Goal: Register for event/course

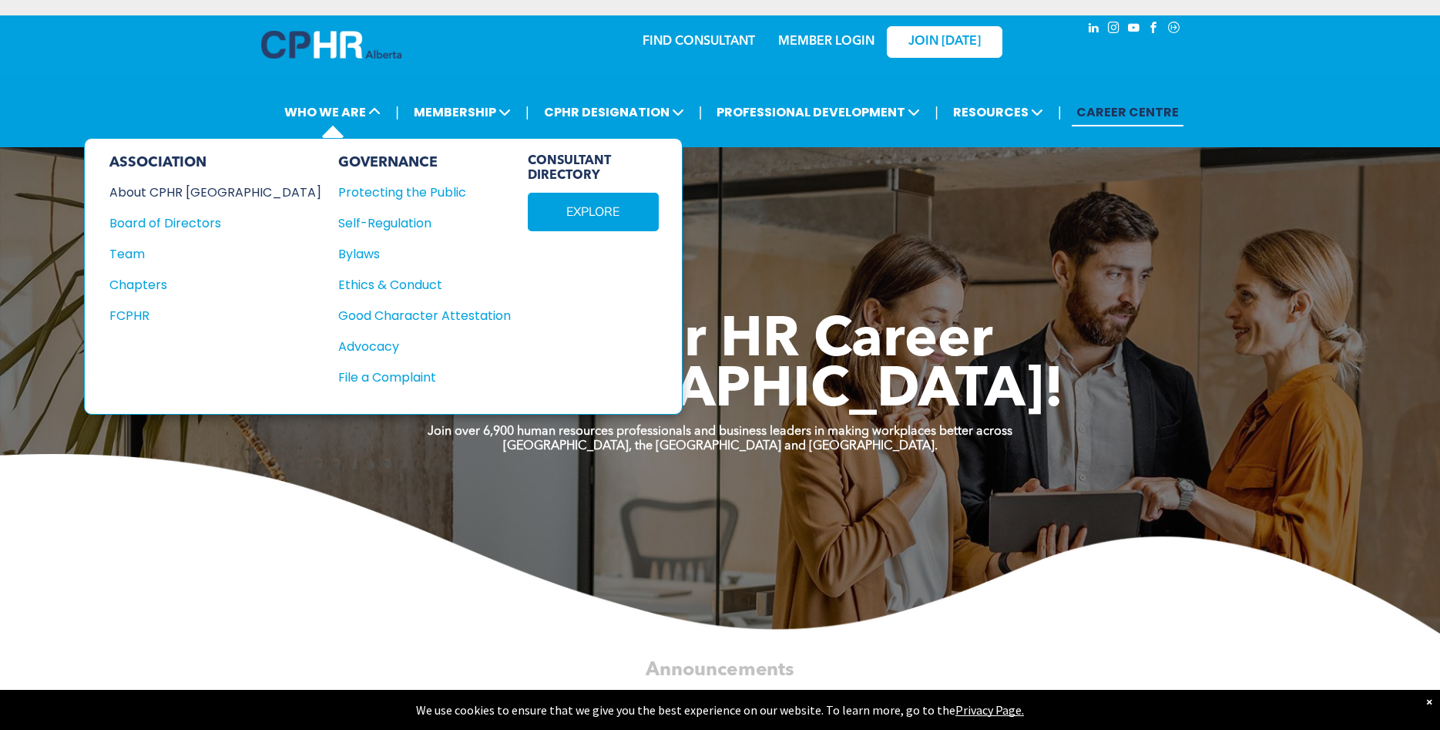
click at [212, 195] on div "About CPHR [GEOGRAPHIC_DATA]" at bounding box center [204, 192] width 191 height 19
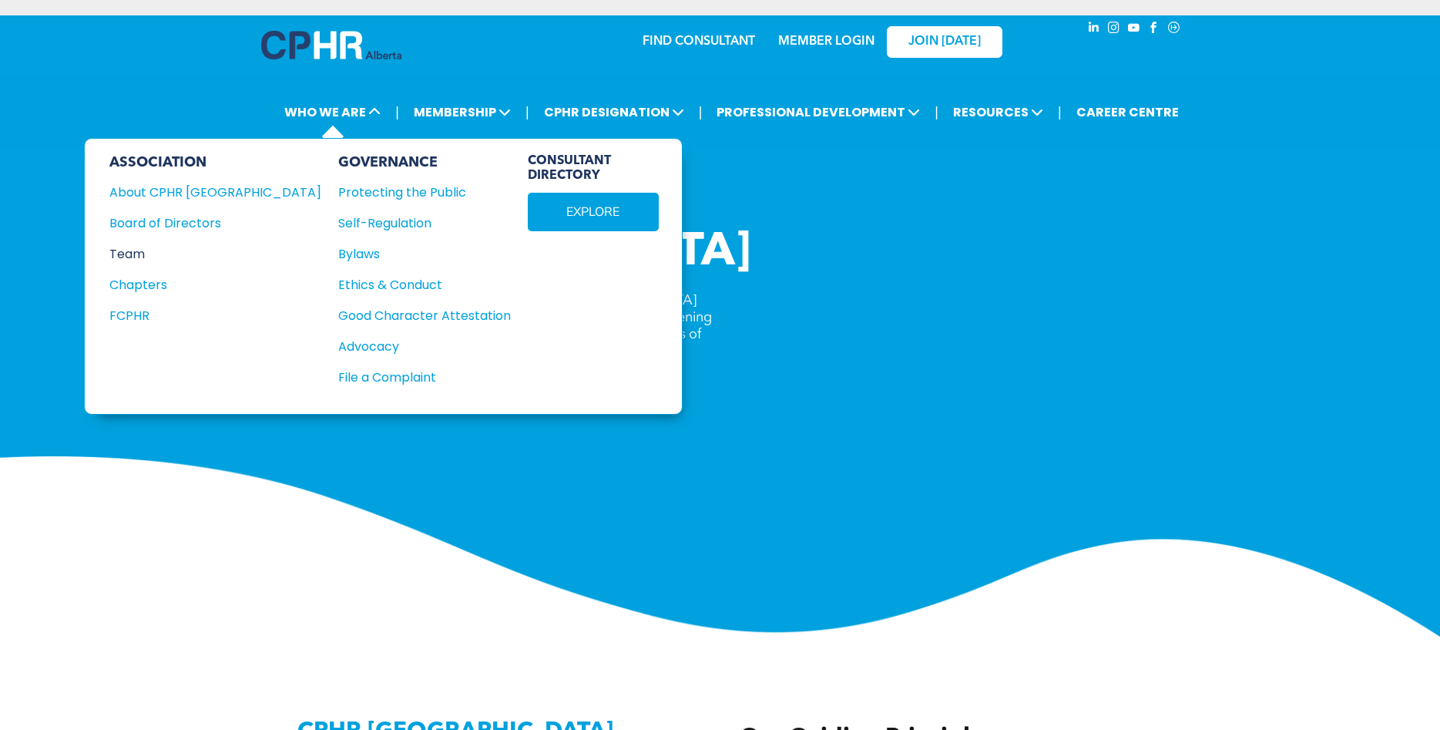
click at [131, 253] on div "Team" at bounding box center [204, 253] width 191 height 19
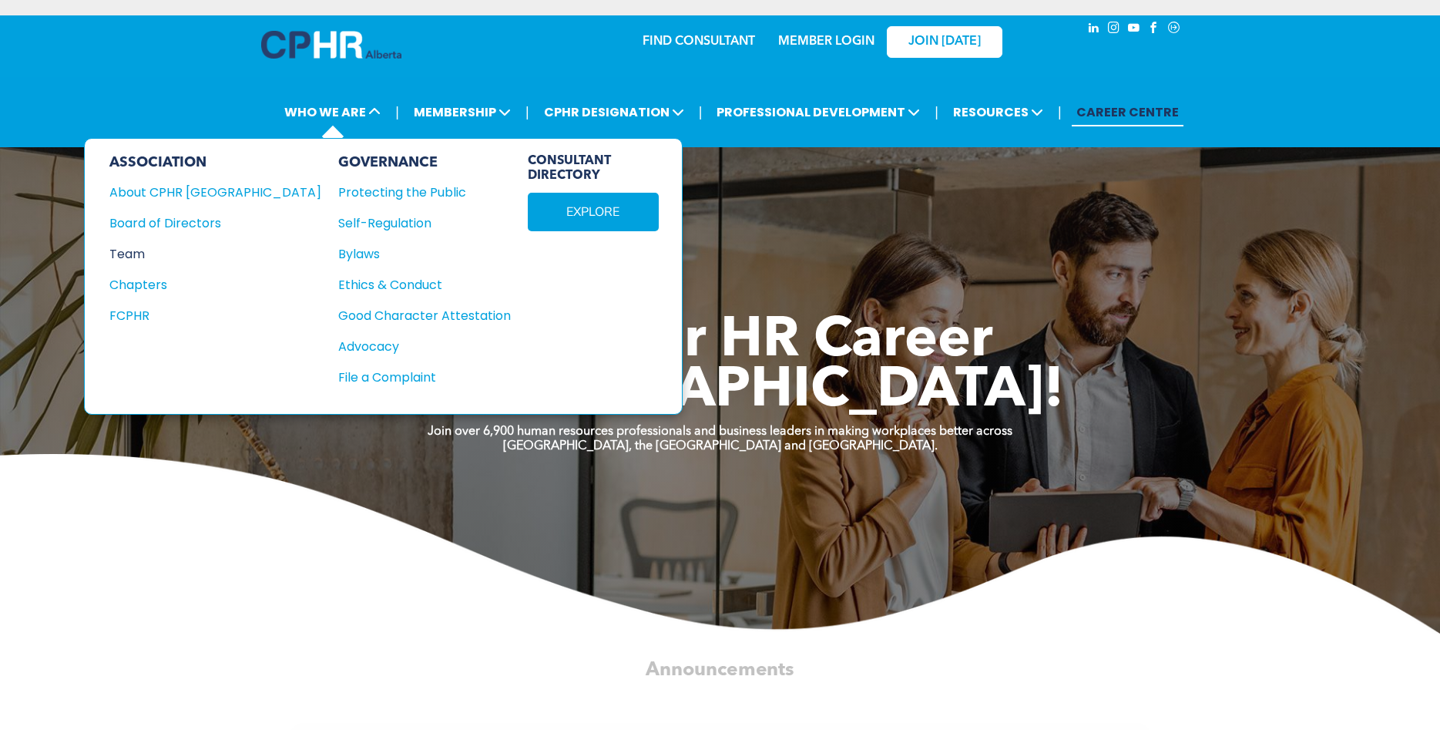
click at [128, 256] on div "Team" at bounding box center [204, 253] width 191 height 19
click at [131, 253] on div "Team" at bounding box center [204, 253] width 191 height 19
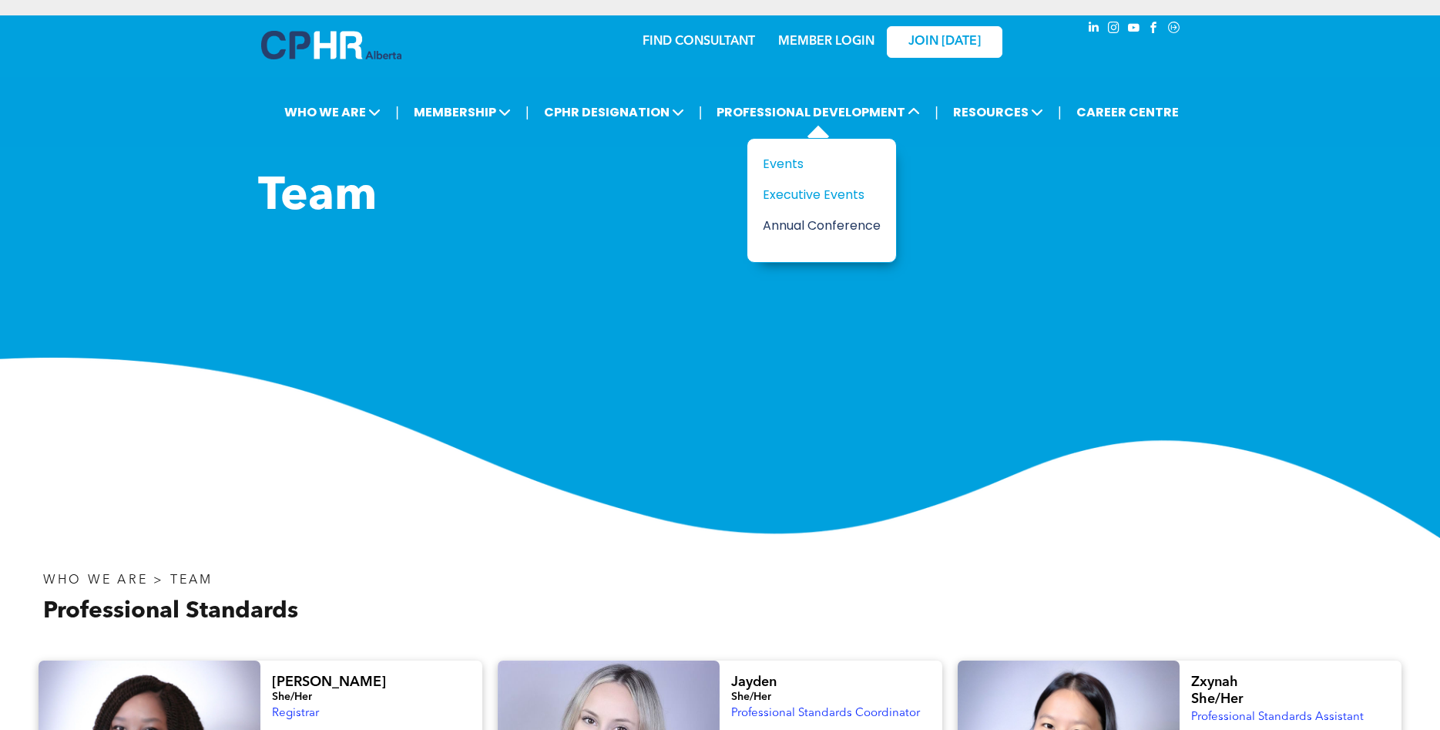
click at [826, 227] on div "Annual Conference" at bounding box center [816, 225] width 106 height 19
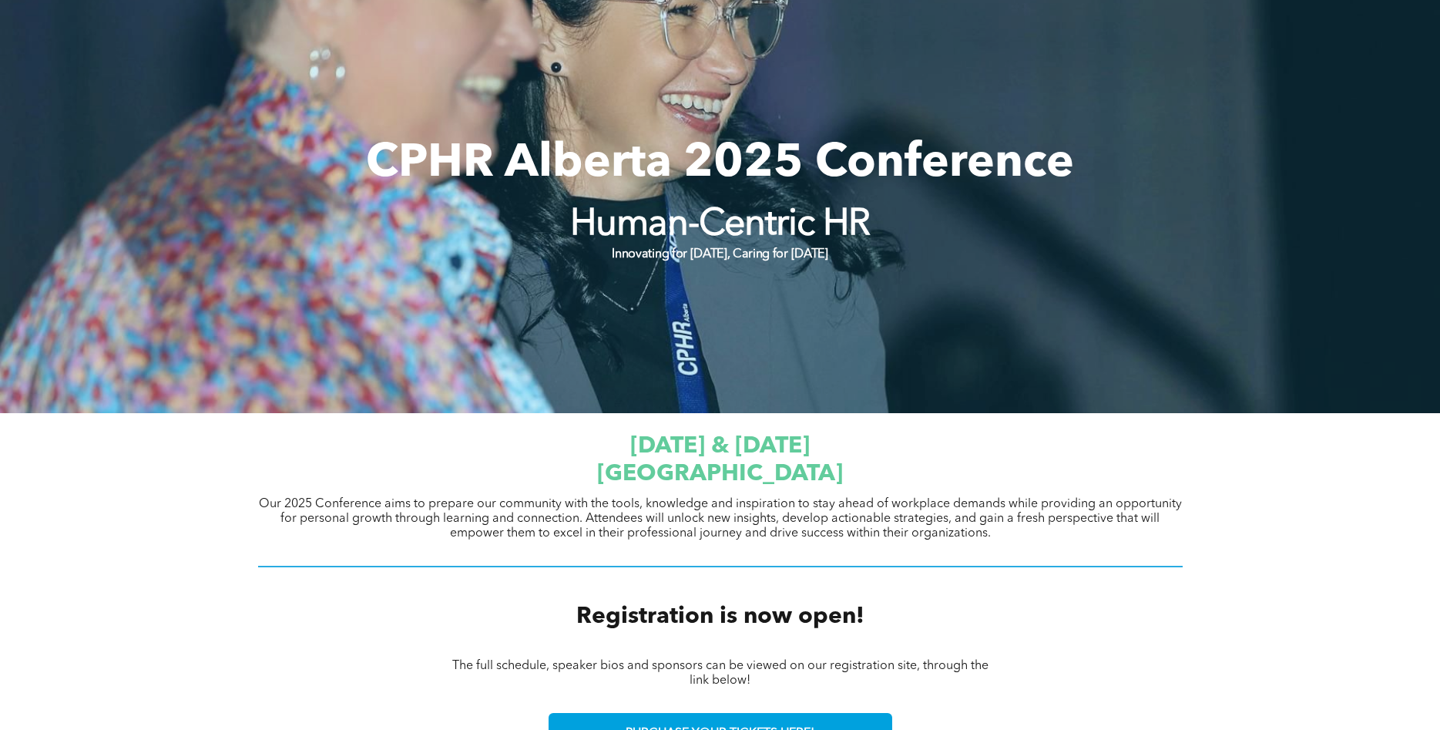
scroll to position [550, 0]
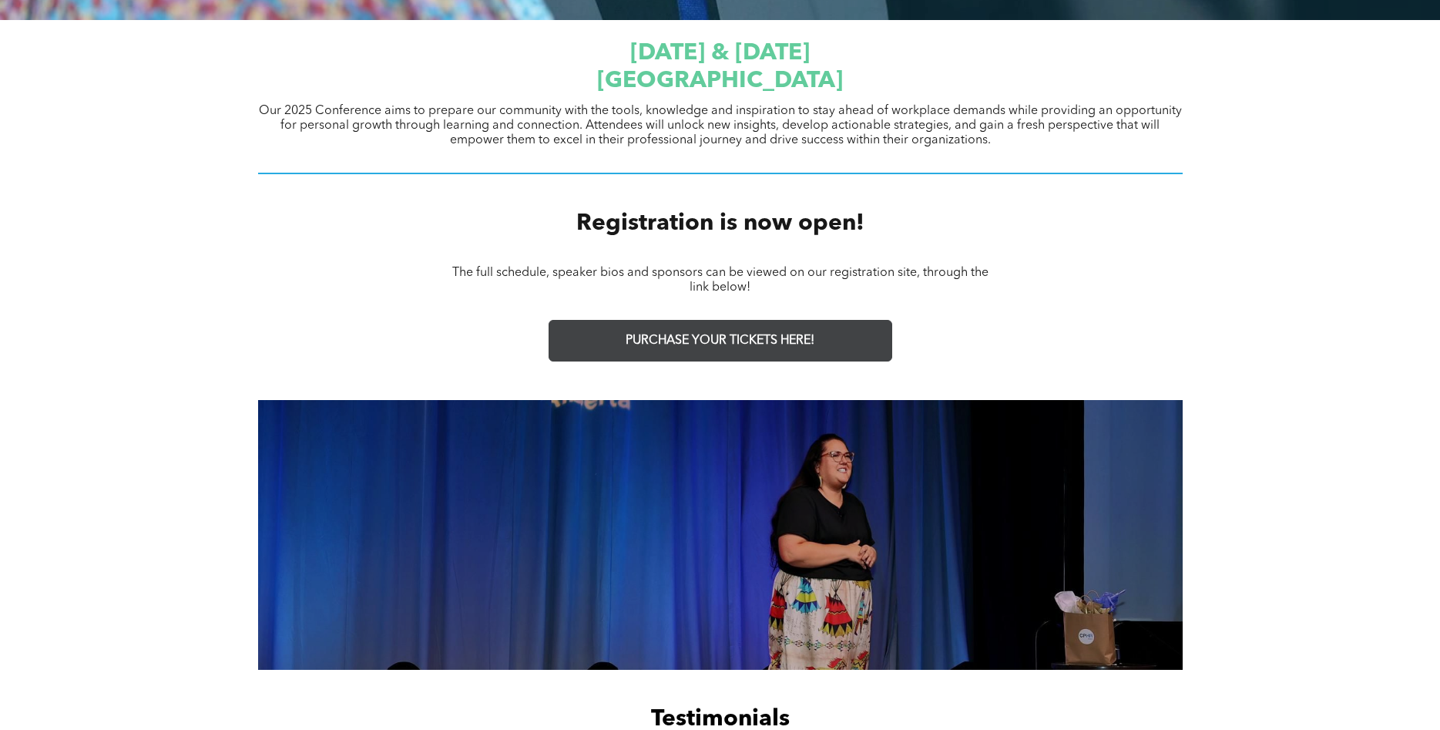
click at [719, 337] on span "PURCHASE YOUR TICKETS HERE!" at bounding box center [720, 341] width 189 height 15
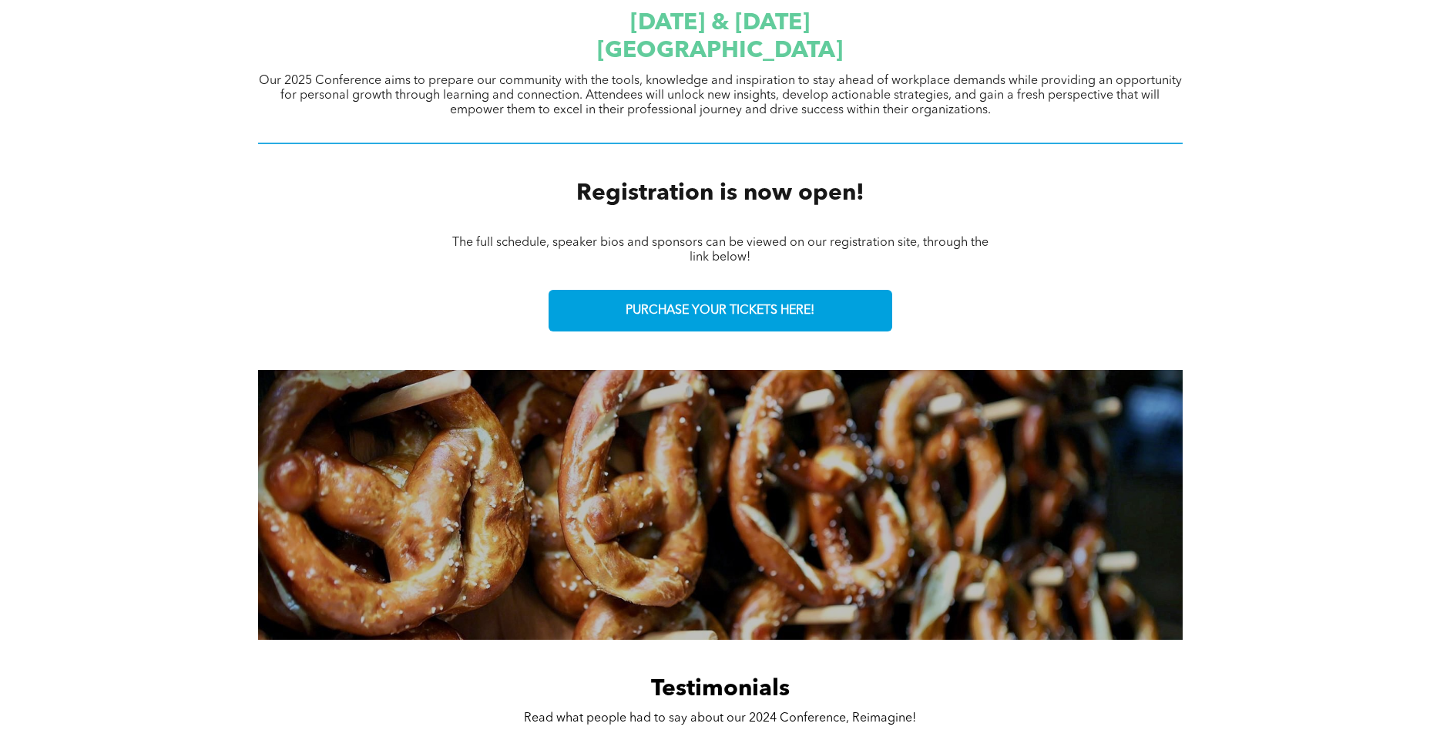
scroll to position [864, 0]
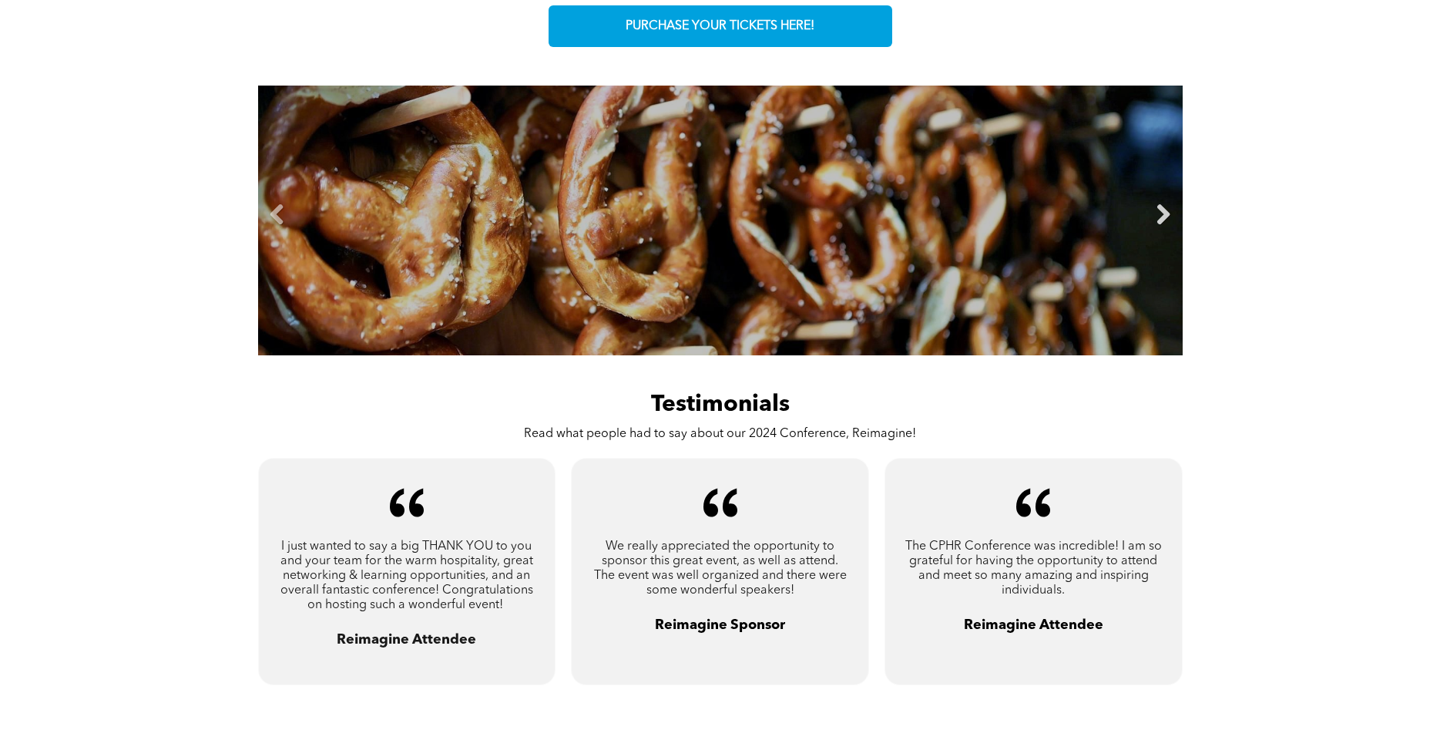
click at [1165, 218] on link "Next" at bounding box center [1163, 214] width 23 height 23
